Goal: Task Accomplishment & Management: Use online tool/utility

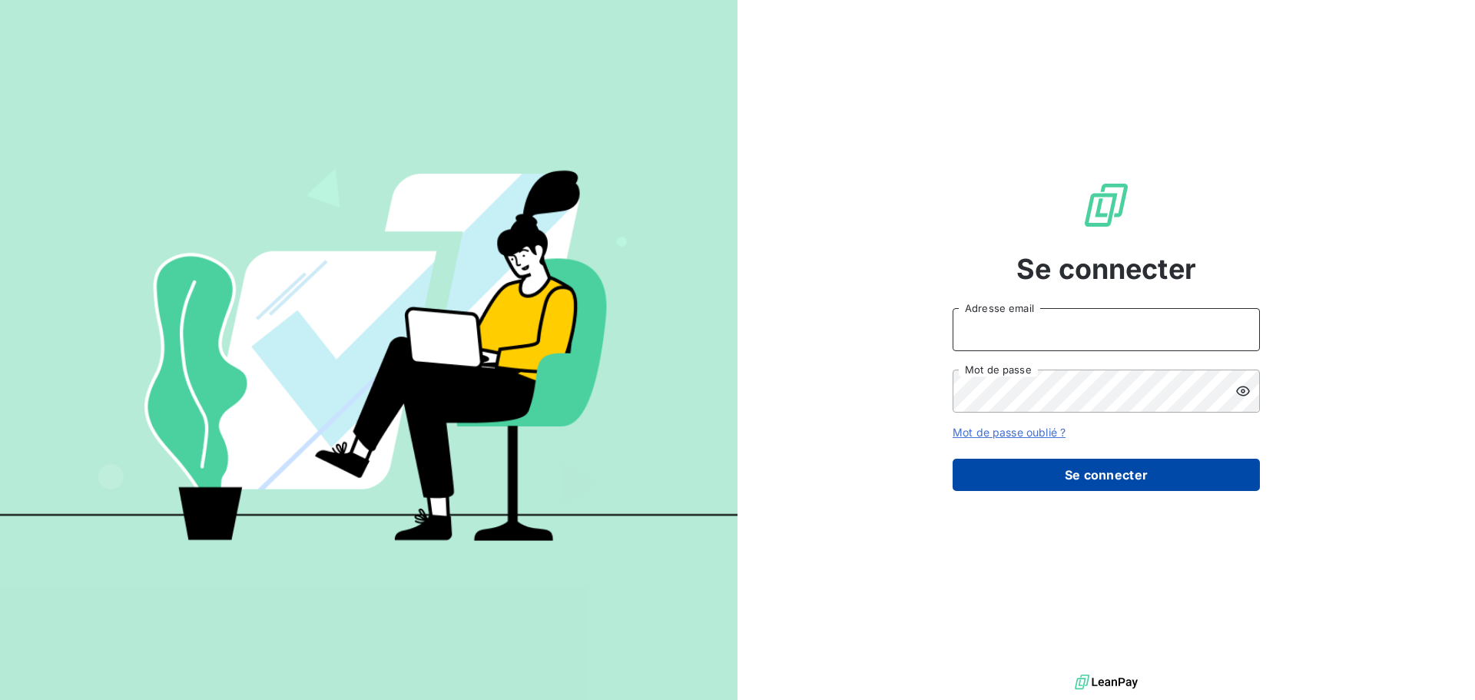
type input "[EMAIL_ADDRESS][DOMAIN_NAME]"
click at [1132, 480] on button "Se connecter" at bounding box center [1105, 475] width 307 height 32
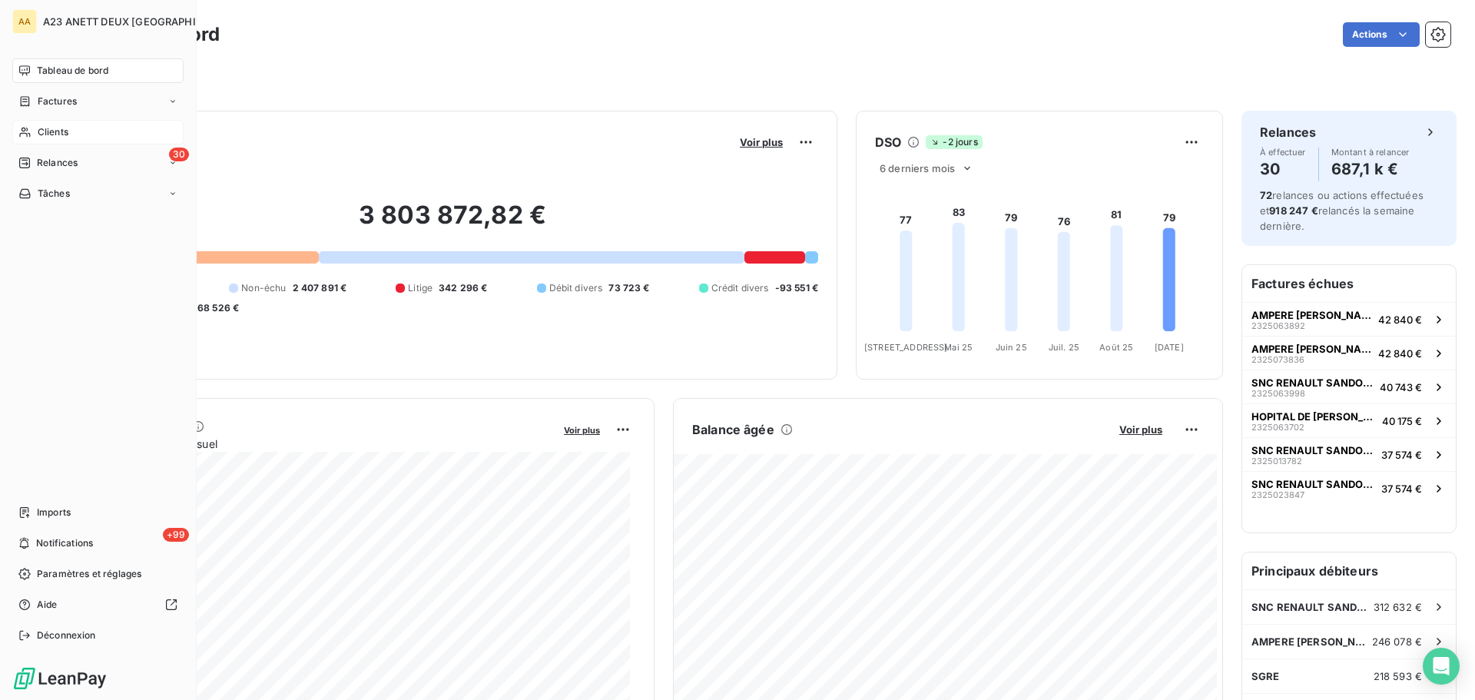
click at [47, 126] on span "Clients" at bounding box center [53, 132] width 31 height 14
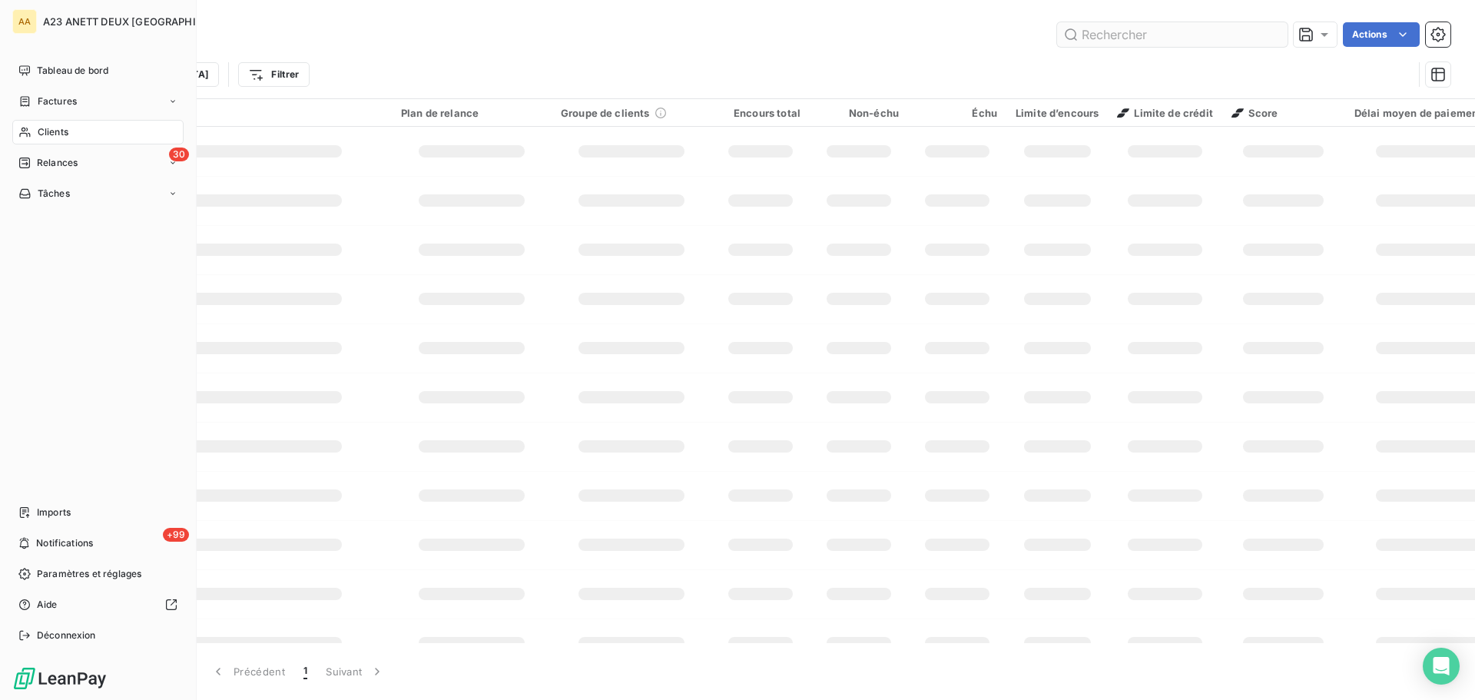
click at [75, 127] on div "Clients" at bounding box center [97, 132] width 171 height 25
click at [1098, 37] on input "text" at bounding box center [1172, 34] width 230 height 25
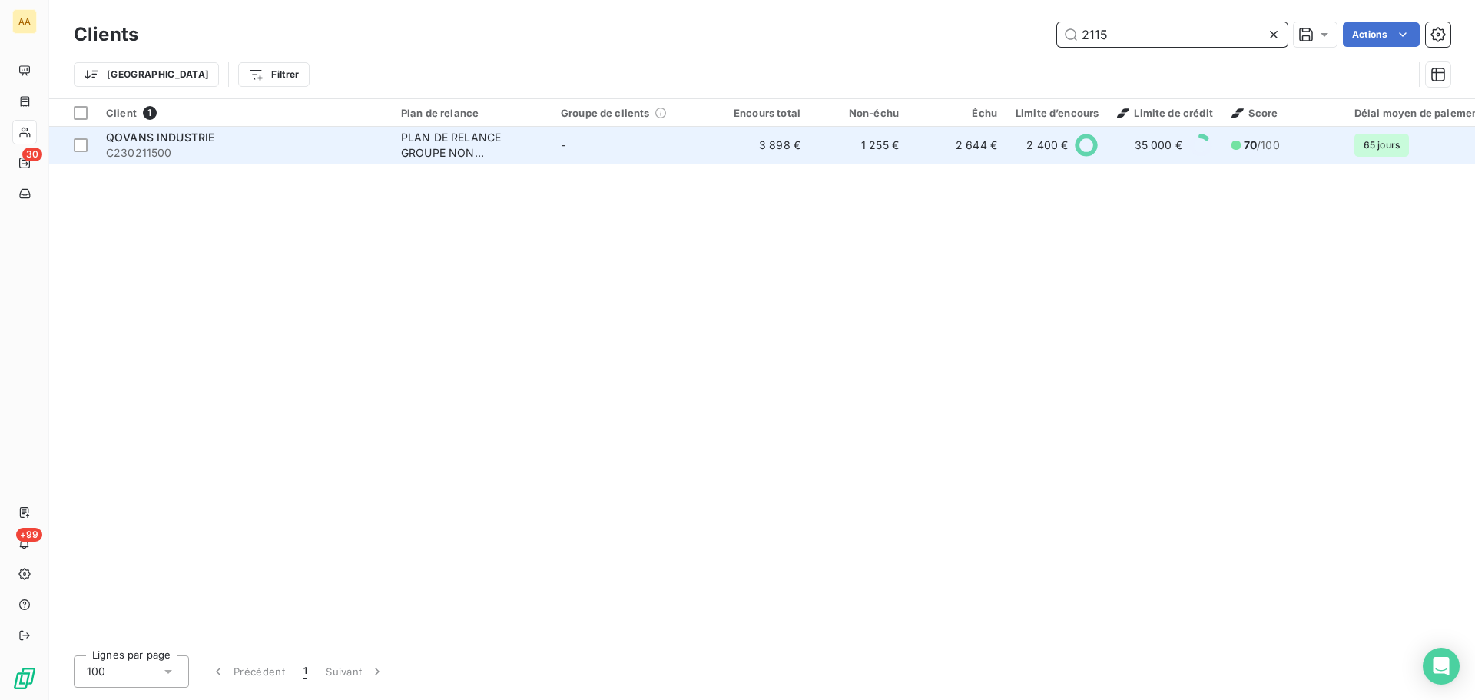
type input "2115"
click at [128, 147] on span "C230211500" at bounding box center [244, 152] width 277 height 15
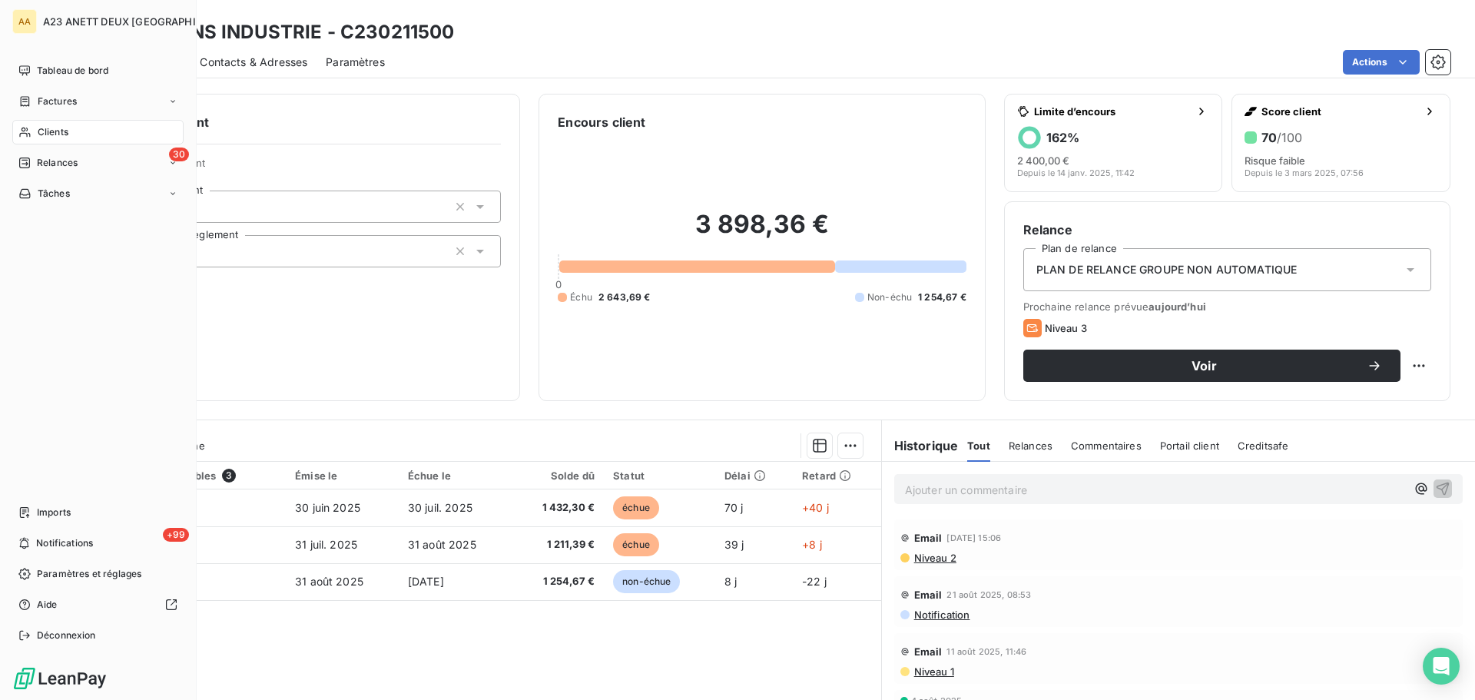
click at [57, 128] on span "Clients" at bounding box center [53, 132] width 31 height 14
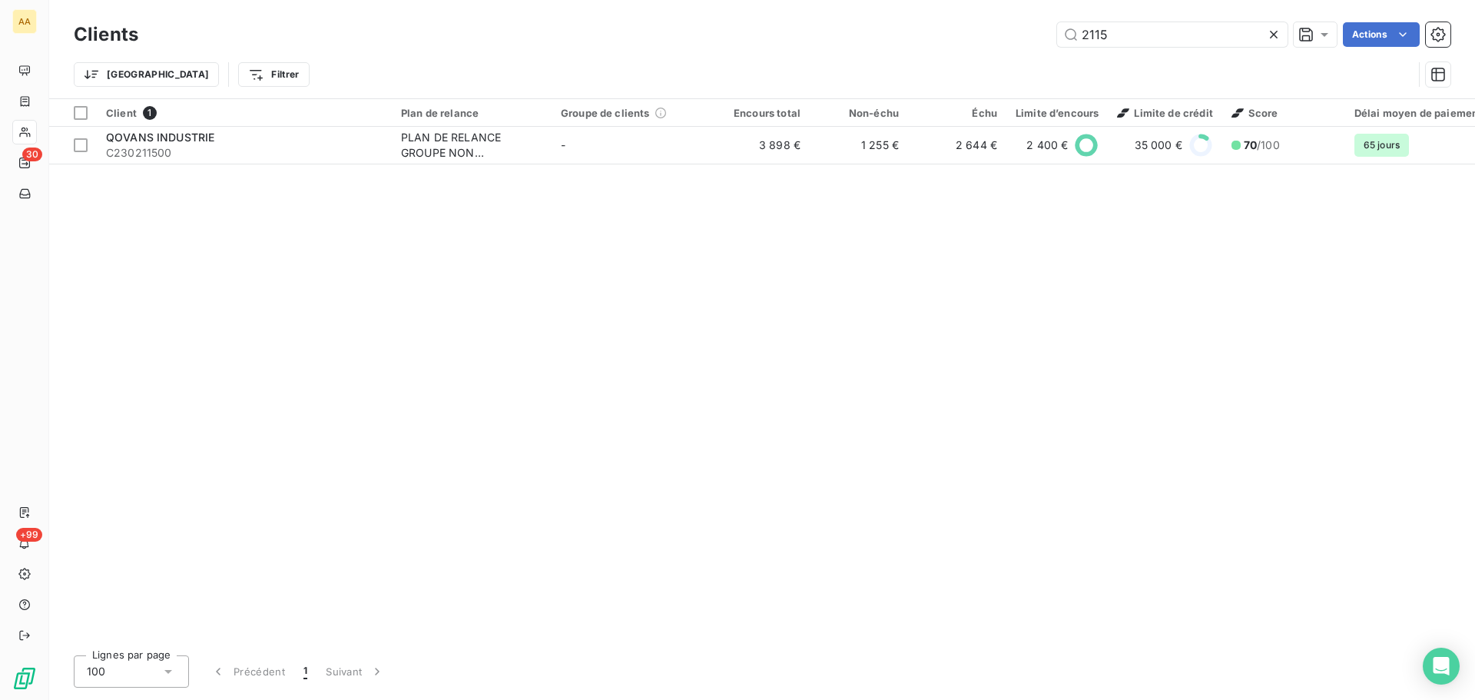
drag, startPoint x: 1171, startPoint y: 42, endPoint x: 938, endPoint y: 20, distance: 234.6
click at [956, 26] on div "2115 Actions" at bounding box center [804, 34] width 1294 height 25
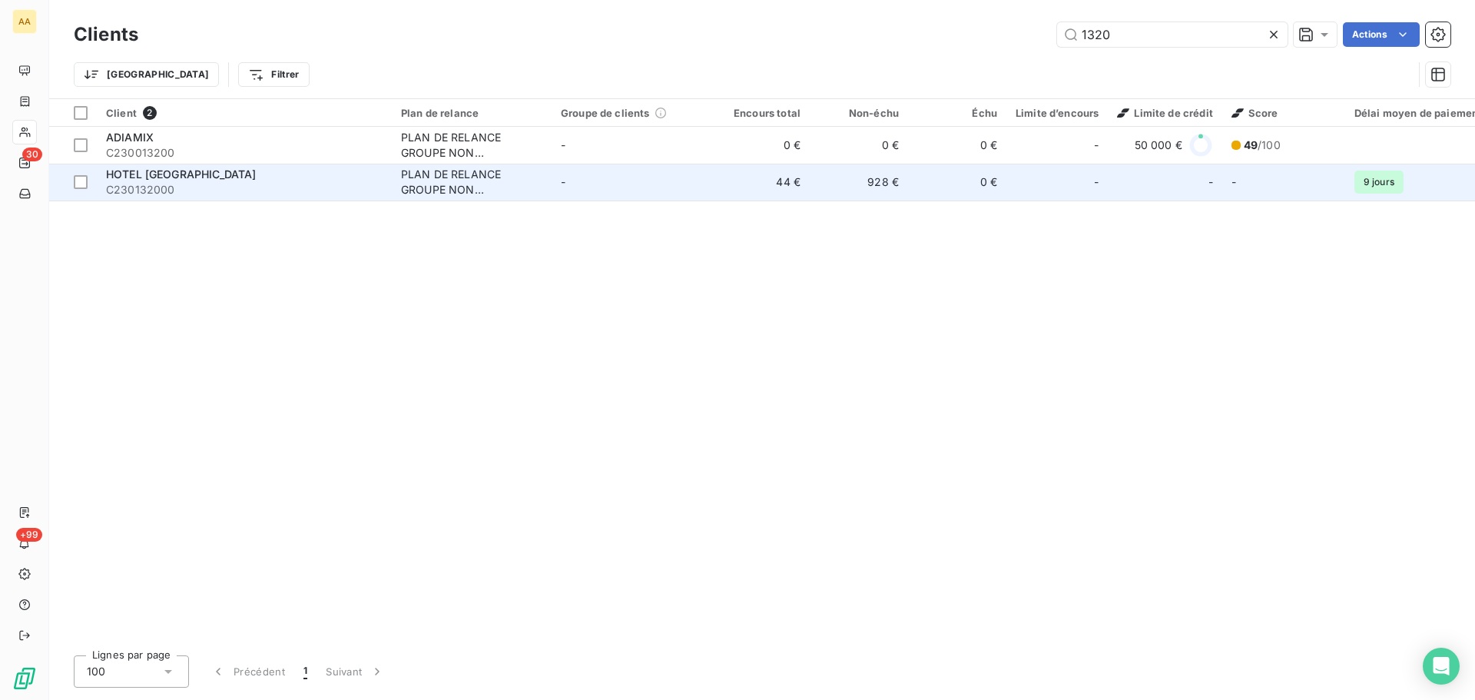
type input "1320"
click at [165, 179] on span "HOTEL [GEOGRAPHIC_DATA]" at bounding box center [181, 173] width 150 height 13
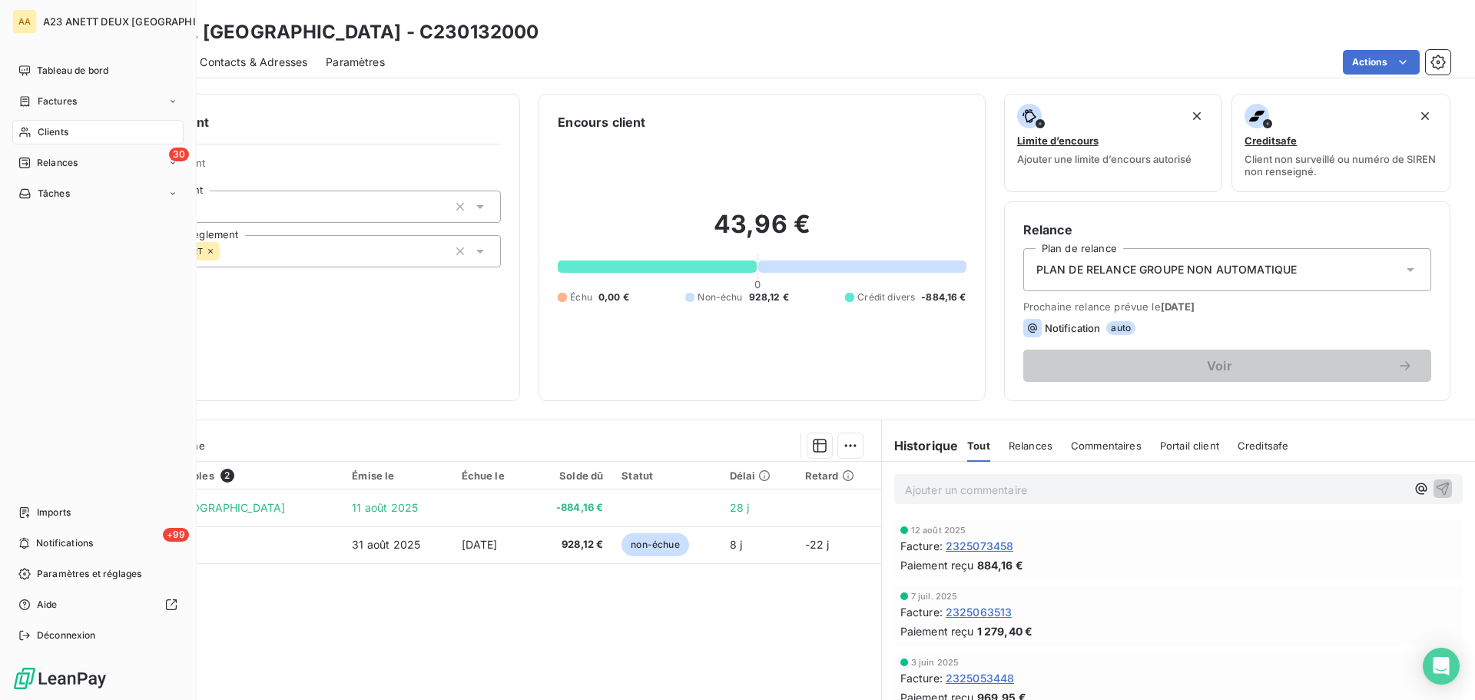
click at [68, 130] on span "Clients" at bounding box center [53, 132] width 31 height 14
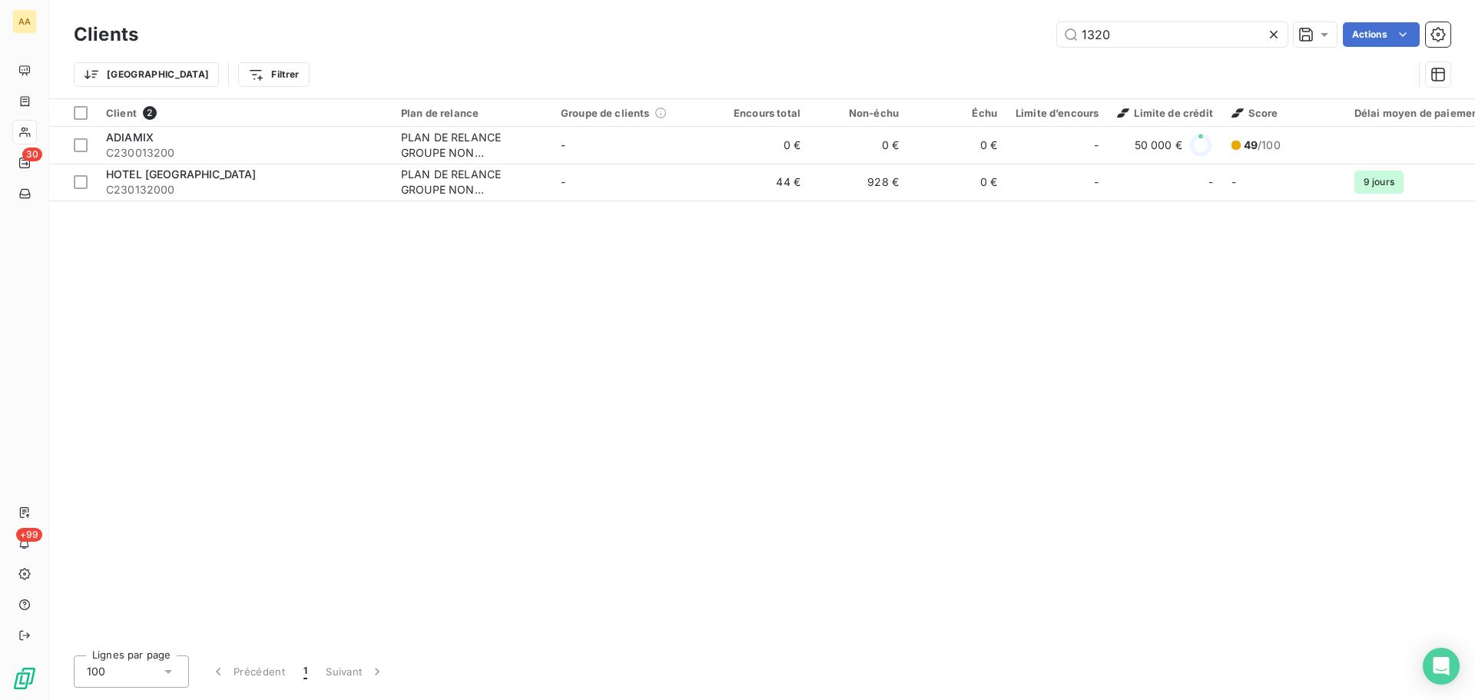
drag, startPoint x: 1128, startPoint y: 31, endPoint x: 976, endPoint y: 36, distance: 152.9
click at [989, 36] on div "1320 Actions" at bounding box center [804, 34] width 1294 height 25
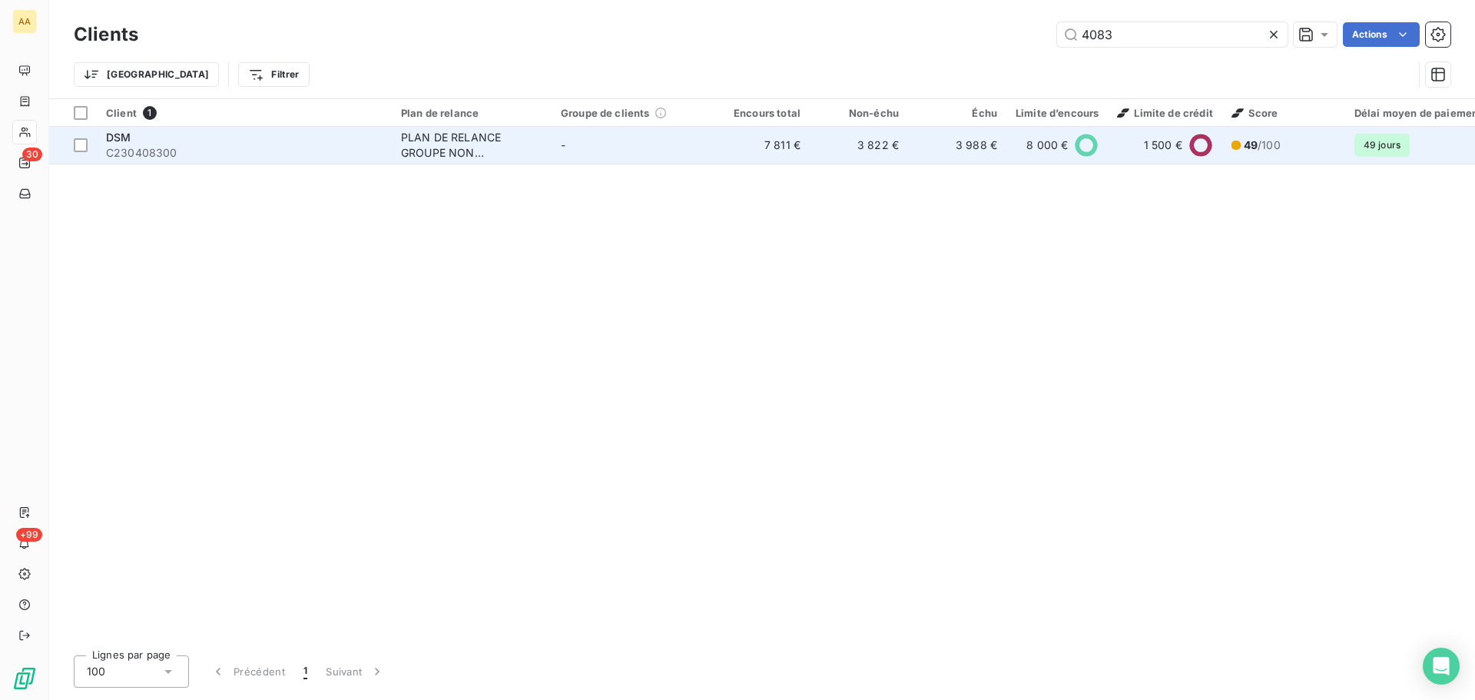
type input "4083"
click at [252, 150] on span "C230408300" at bounding box center [244, 152] width 277 height 15
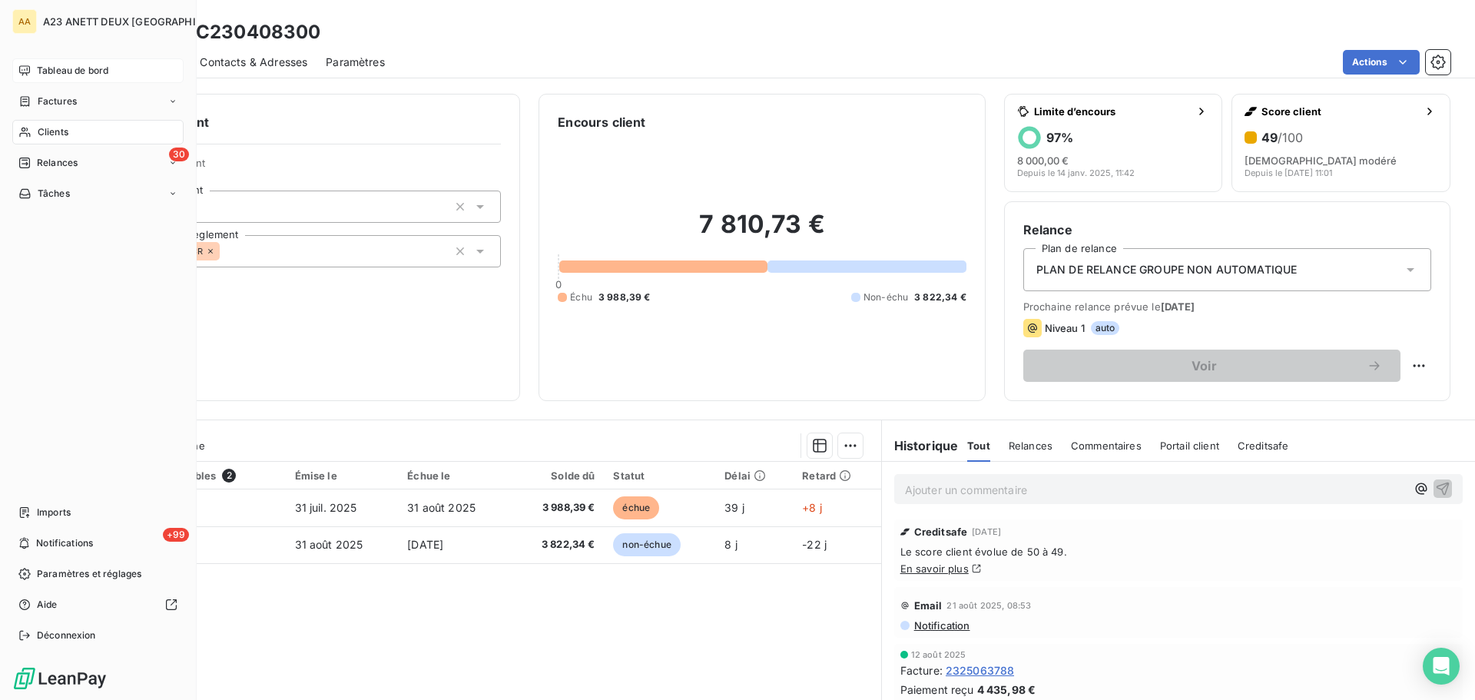
click at [84, 61] on div "Tableau de bord" at bounding box center [97, 70] width 171 height 25
